Goal: Task Accomplishment & Management: Use online tool/utility

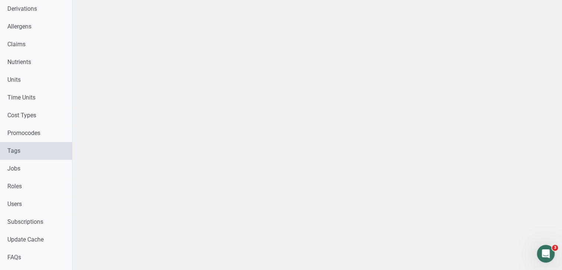
scroll to position [259, 0]
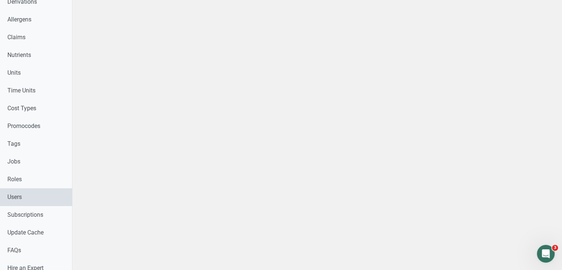
click at [52, 188] on link "Users" at bounding box center [36, 197] width 72 height 18
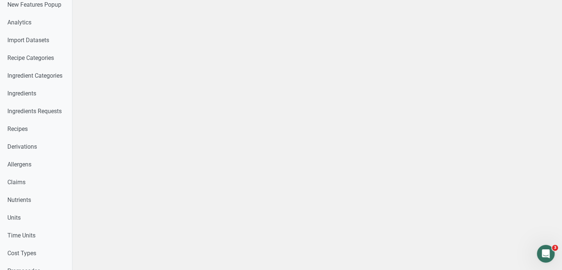
scroll to position [0, 0]
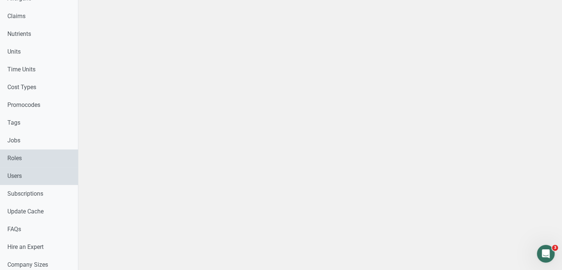
scroll to position [369, 0]
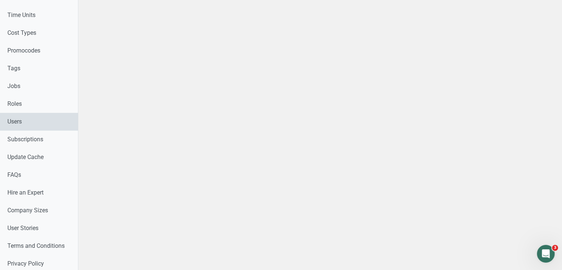
click at [36, 119] on link "Users" at bounding box center [39, 122] width 78 height 18
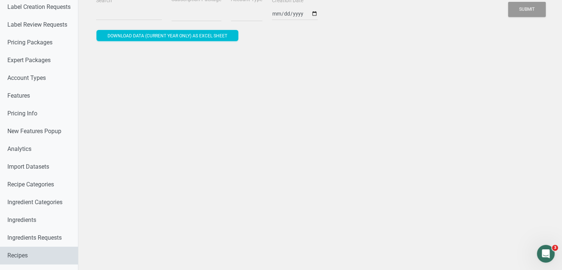
scroll to position [0, 0]
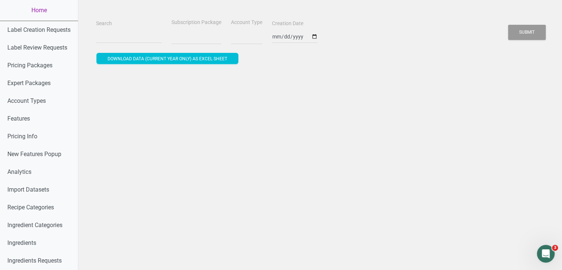
select select
click at [105, 36] on input "Search" at bounding box center [129, 36] width 66 height 13
type input "L"
select select
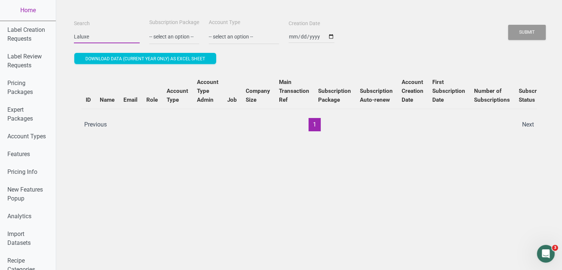
click at [508, 25] on button "Submit" at bounding box center [527, 32] width 38 height 15
click at [111, 36] on input "Laluxe" at bounding box center [107, 36] width 66 height 13
click at [76, 38] on input "Laluxe" at bounding box center [107, 36] width 66 height 13
click at [508, 25] on button "Submit" at bounding box center [527, 32] width 38 height 15
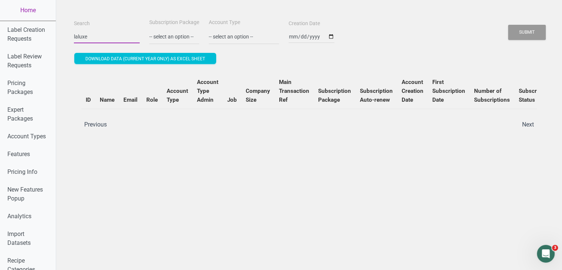
click at [103, 34] on input "laluxe" at bounding box center [107, 36] width 66 height 13
paste input "[EMAIL_ADDRESS][DOMAIN_NAME]"
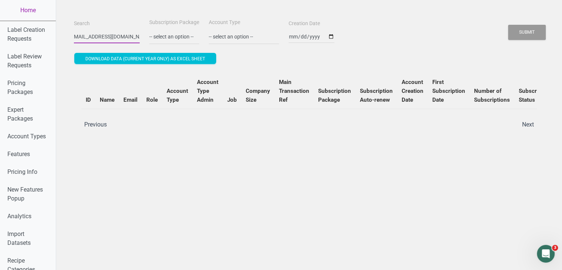
type input "[EMAIL_ADDRESS][DOMAIN_NAME]"
click at [508, 25] on button "Submit" at bounding box center [527, 32] width 38 height 15
click at [28, 10] on link "Home" at bounding box center [28, 10] width 56 height 21
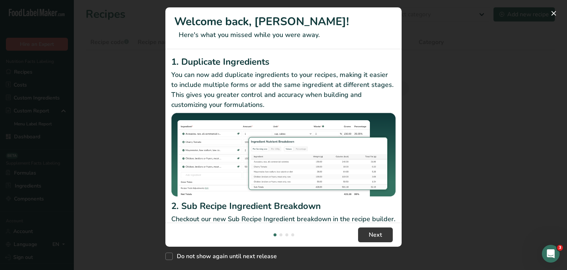
click at [445, 17] on div "New Features" at bounding box center [283, 135] width 567 height 270
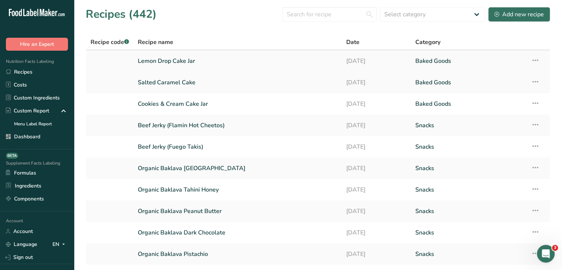
click at [156, 64] on link "Lemon Drop Cake Jar" at bounding box center [237, 61] width 199 height 16
